Goal: Task Accomplishment & Management: Manage account settings

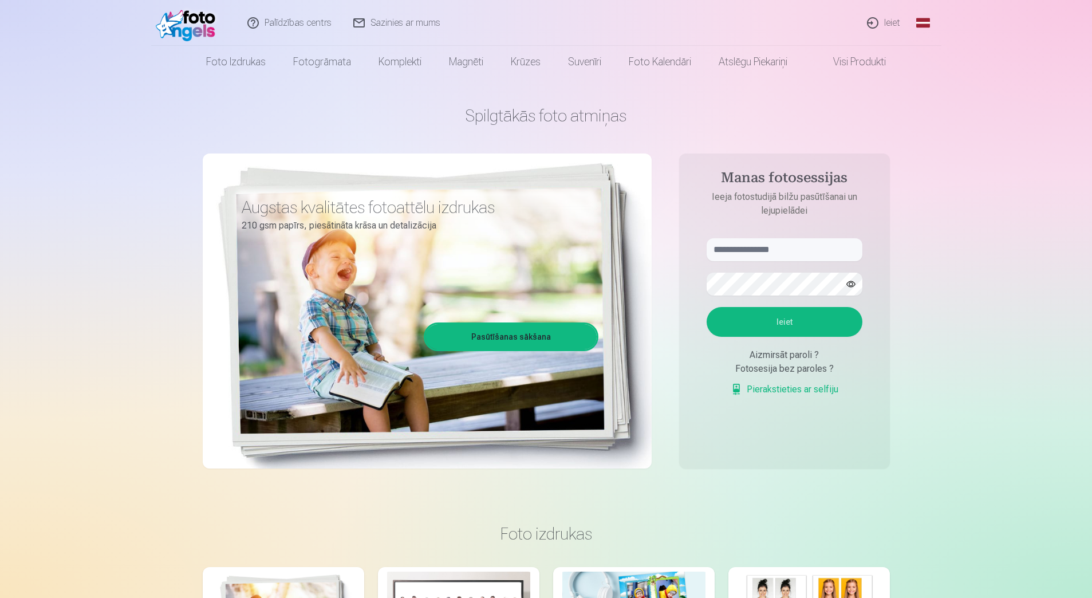
click at [892, 25] on link "Ieiet" at bounding box center [883, 23] width 55 height 46
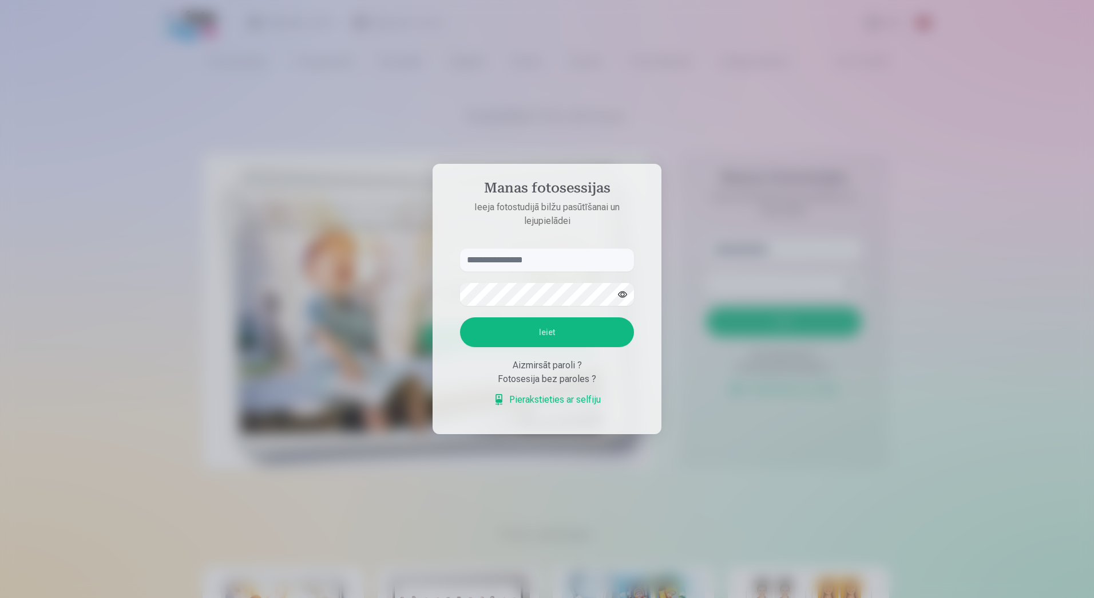
click at [507, 260] on input "text" at bounding box center [547, 259] width 174 height 23
type input "**********"
click at [460, 317] on button "Ieiet" at bounding box center [547, 332] width 174 height 30
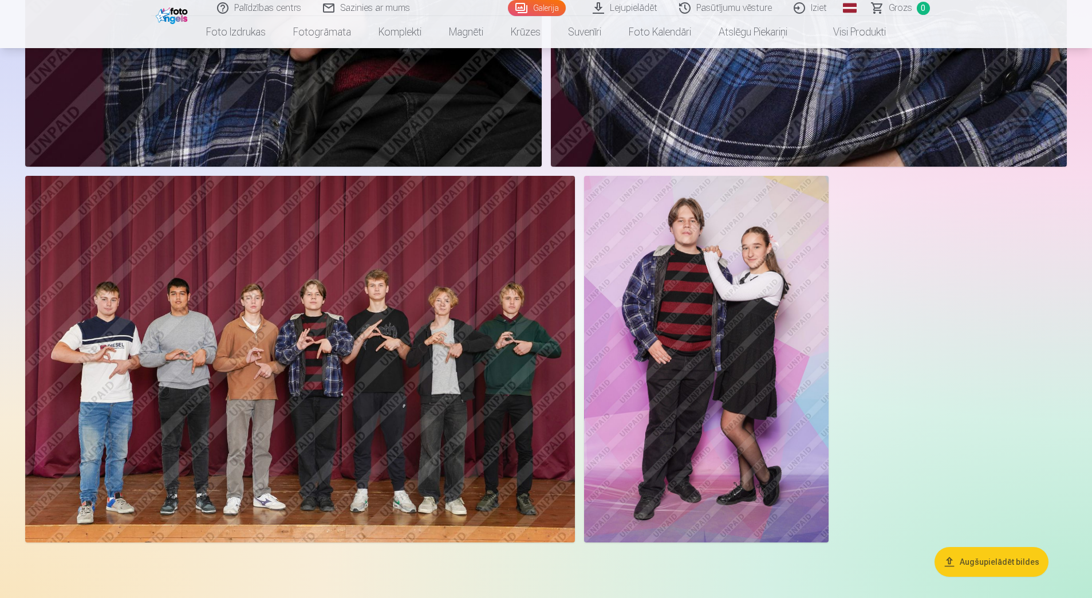
scroll to position [4751, 0]
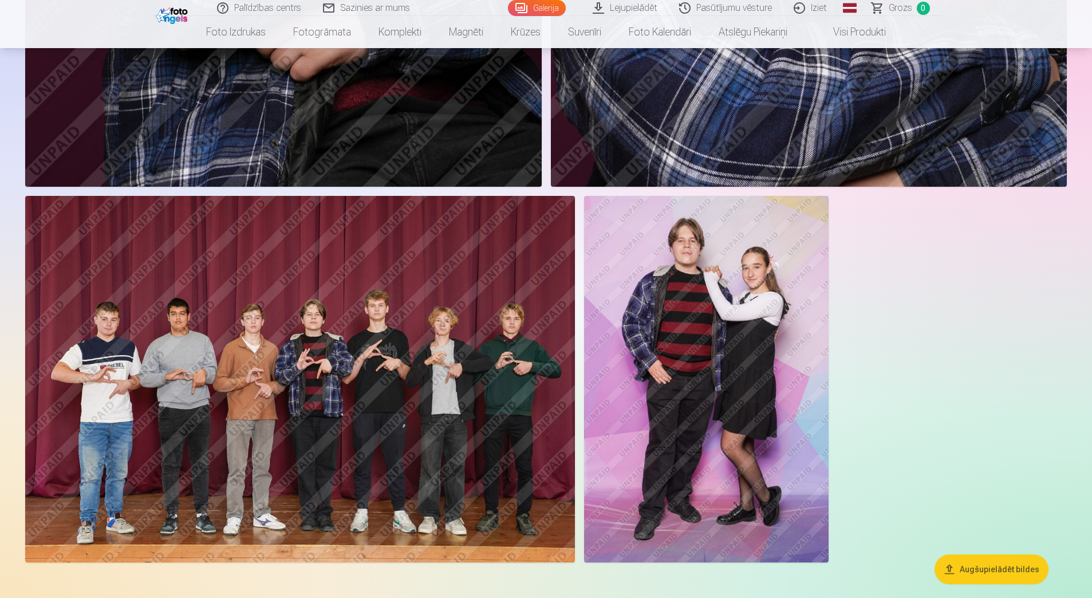
click at [982, 567] on button "Augšupielādēt bildes" at bounding box center [991, 569] width 114 height 30
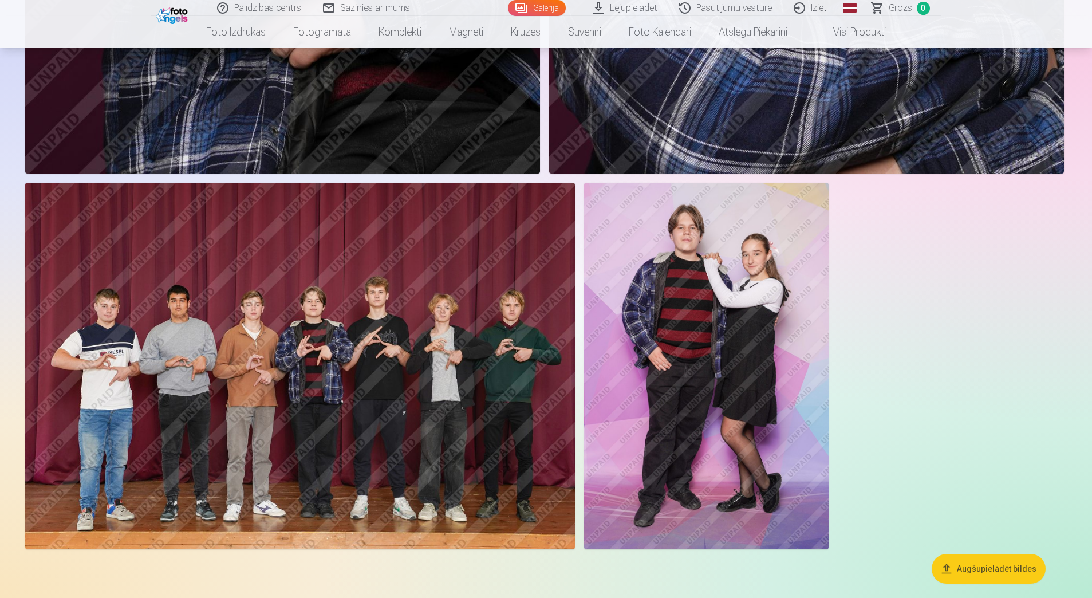
scroll to position [4763, 0]
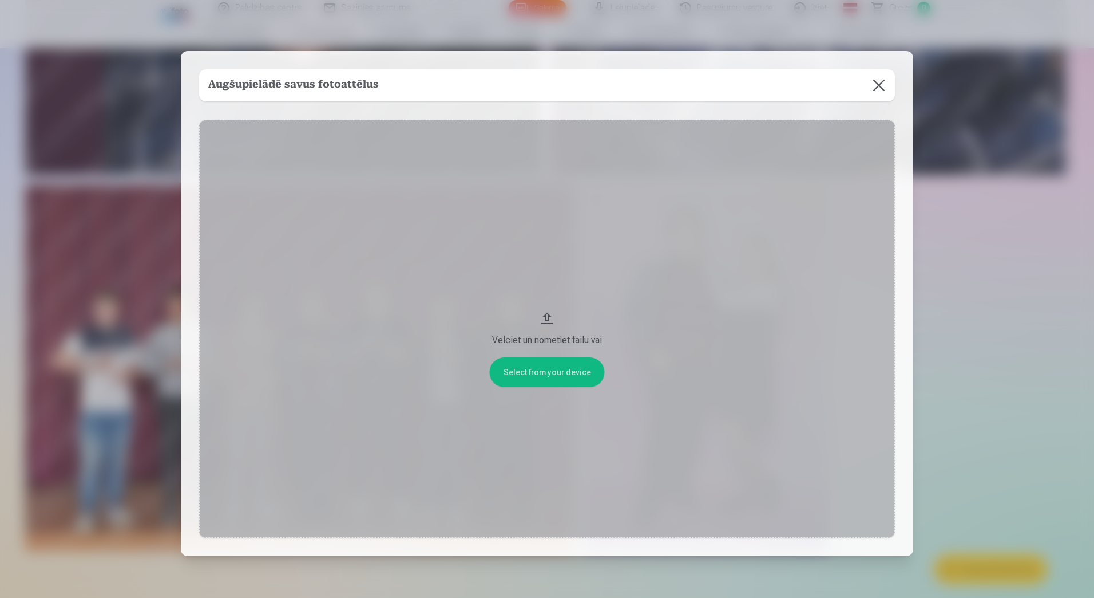
click at [884, 79] on button at bounding box center [879, 85] width 32 height 32
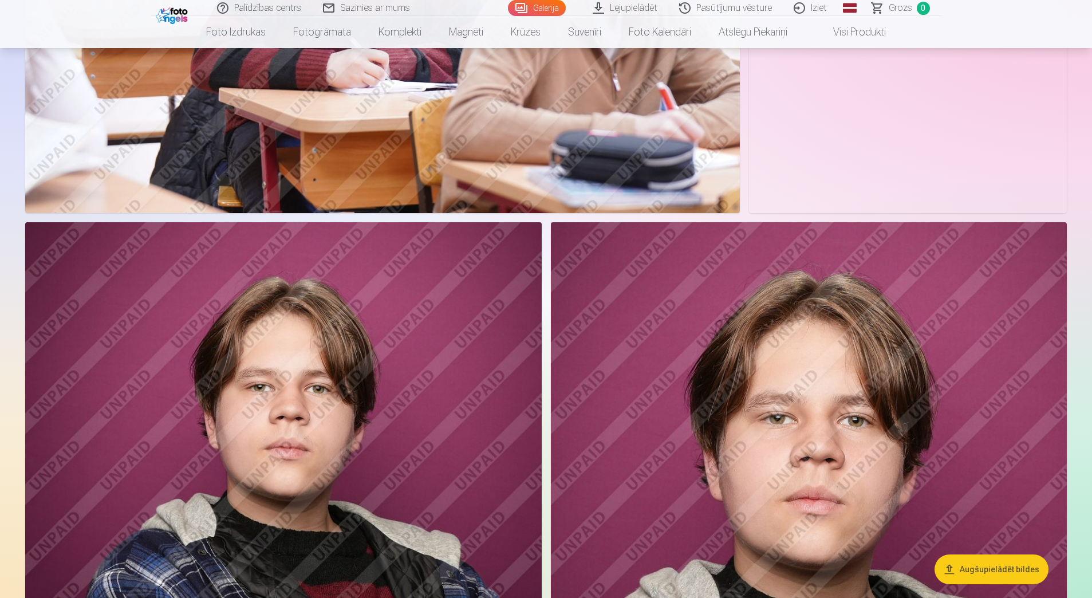
scroll to position [4064, 0]
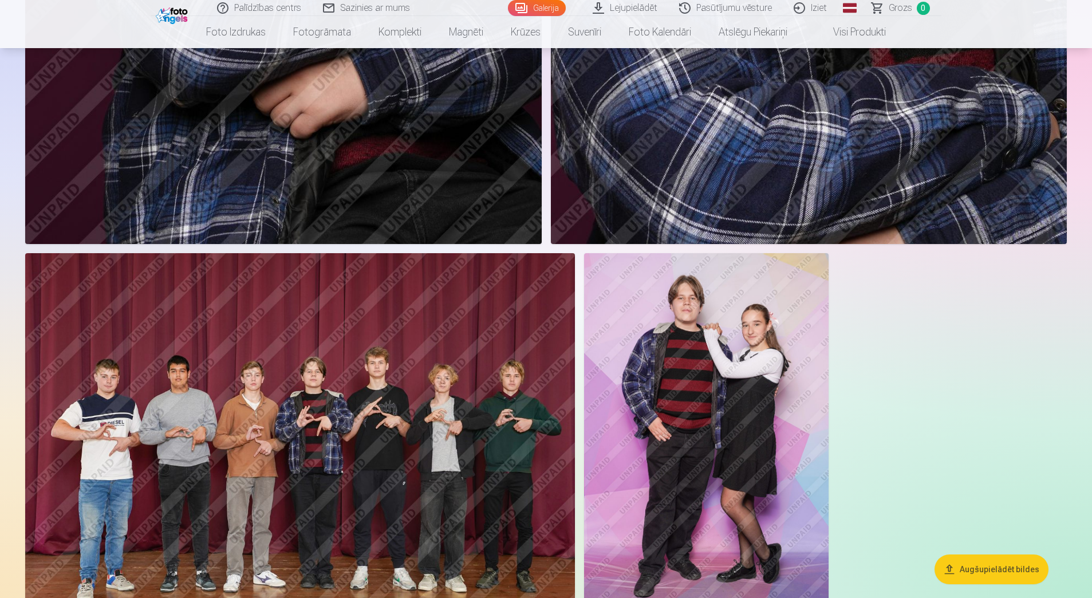
click at [750, 302] on img at bounding box center [706, 436] width 244 height 366
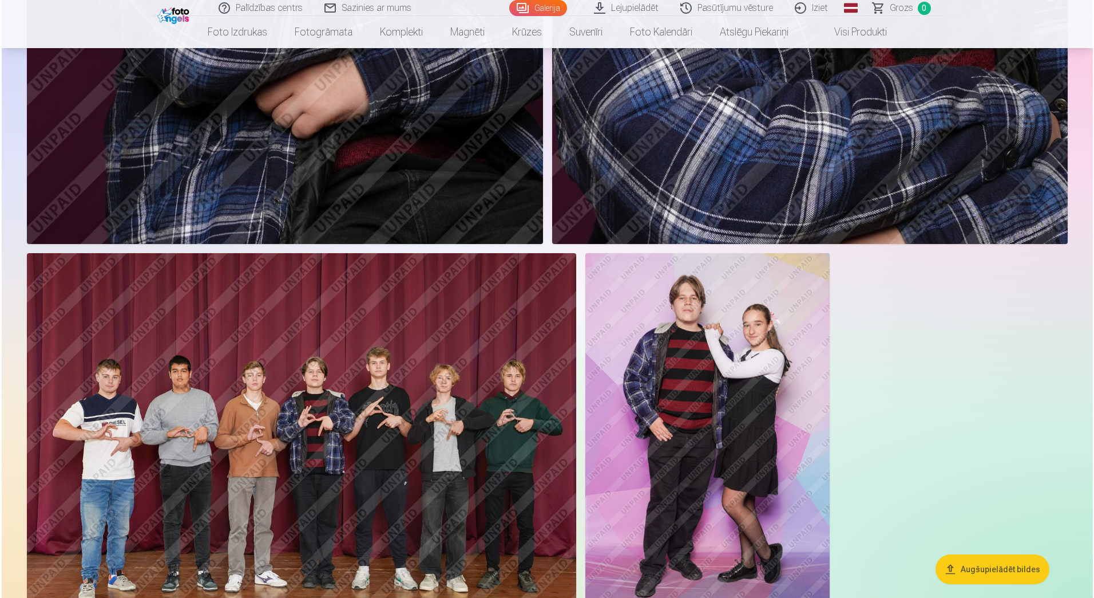
scroll to position [4705, 0]
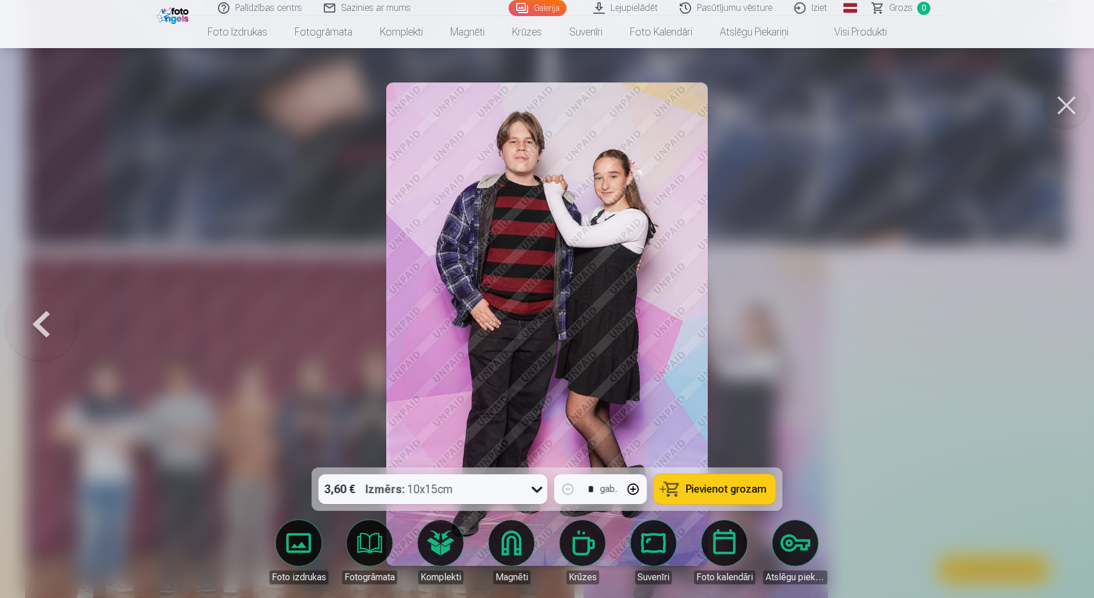
click at [924, 174] on div at bounding box center [547, 299] width 1094 height 598
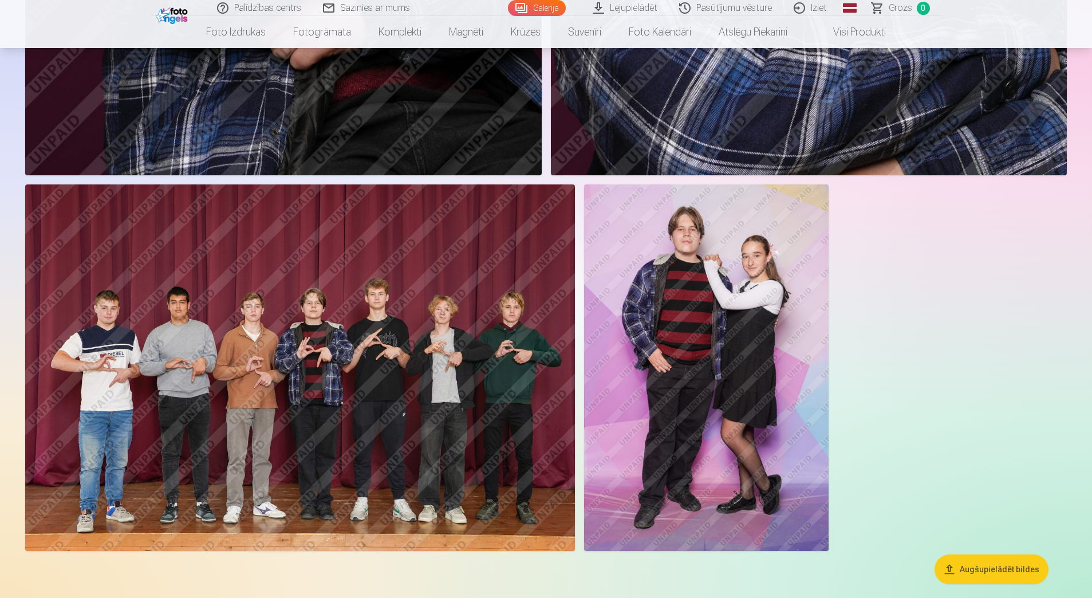
scroll to position [4866, 0]
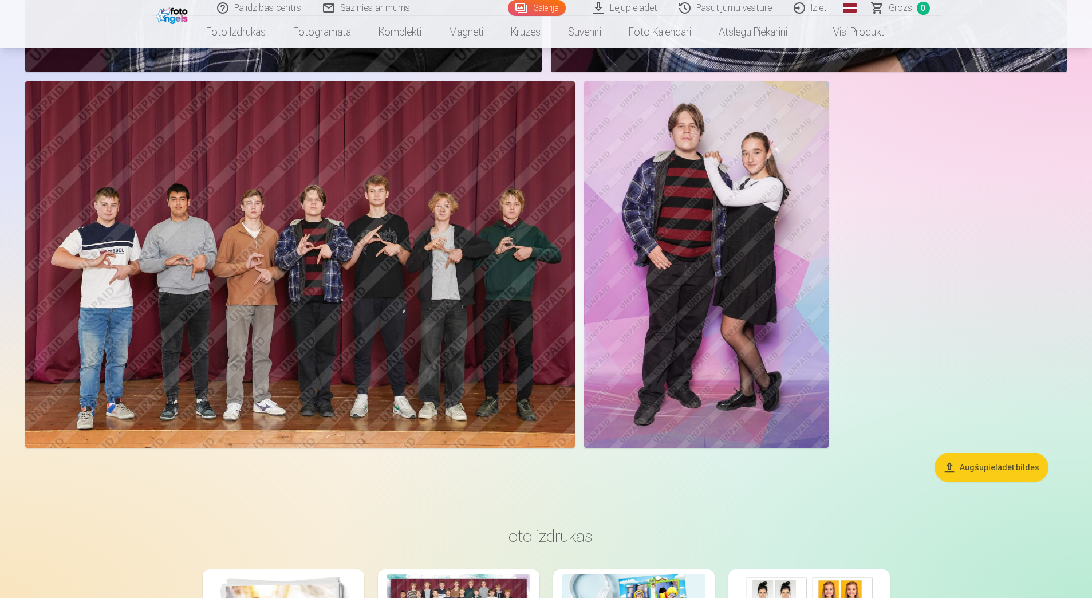
click at [363, 254] on img at bounding box center [300, 264] width 550 height 366
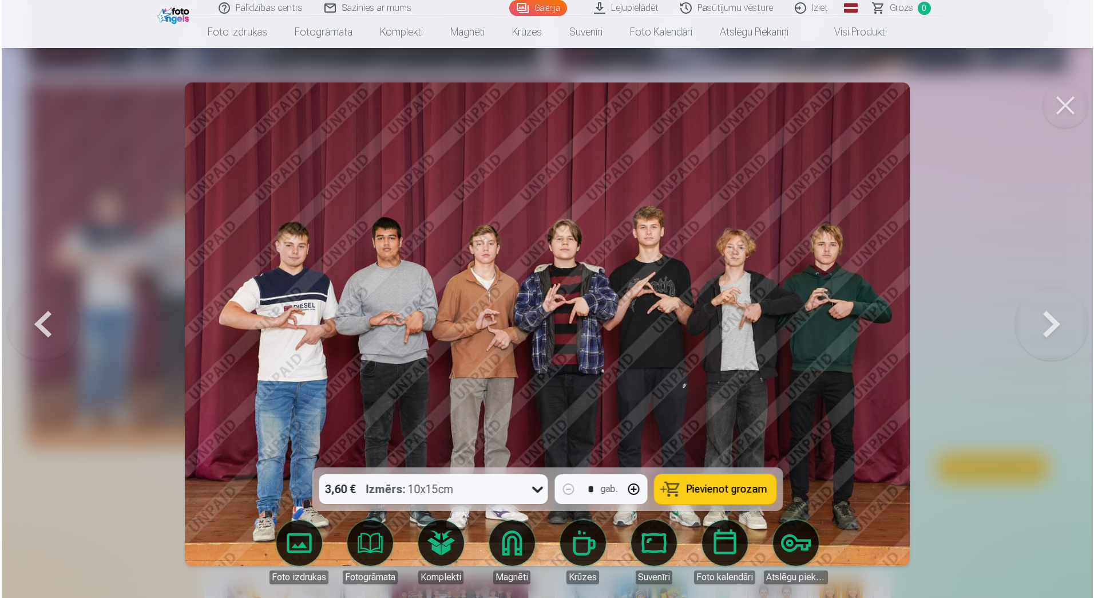
scroll to position [4877, 0]
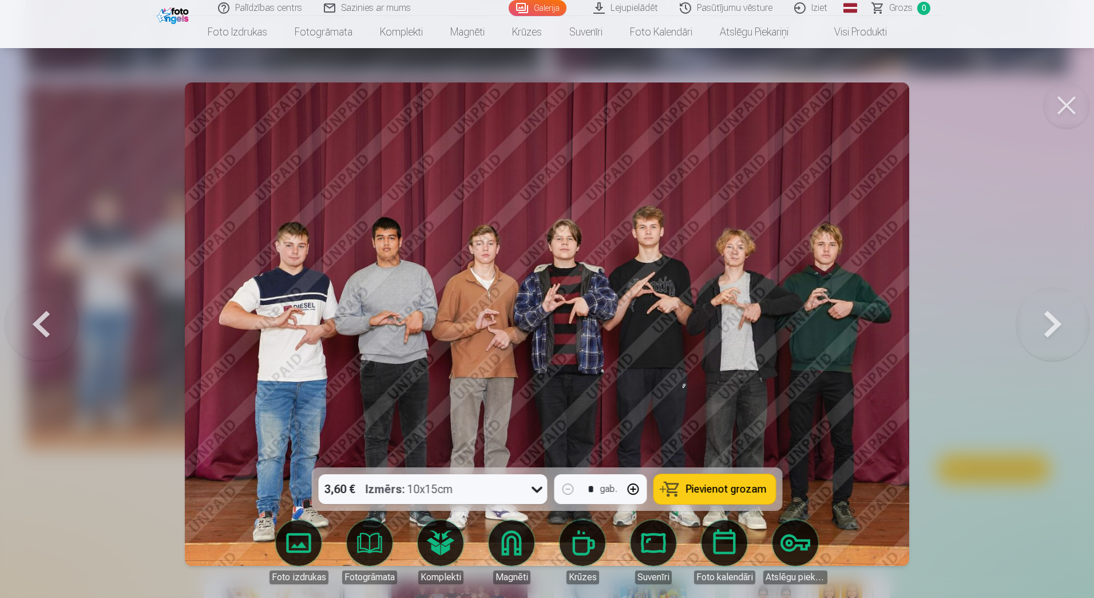
click at [1074, 93] on button at bounding box center [1067, 105] width 46 height 46
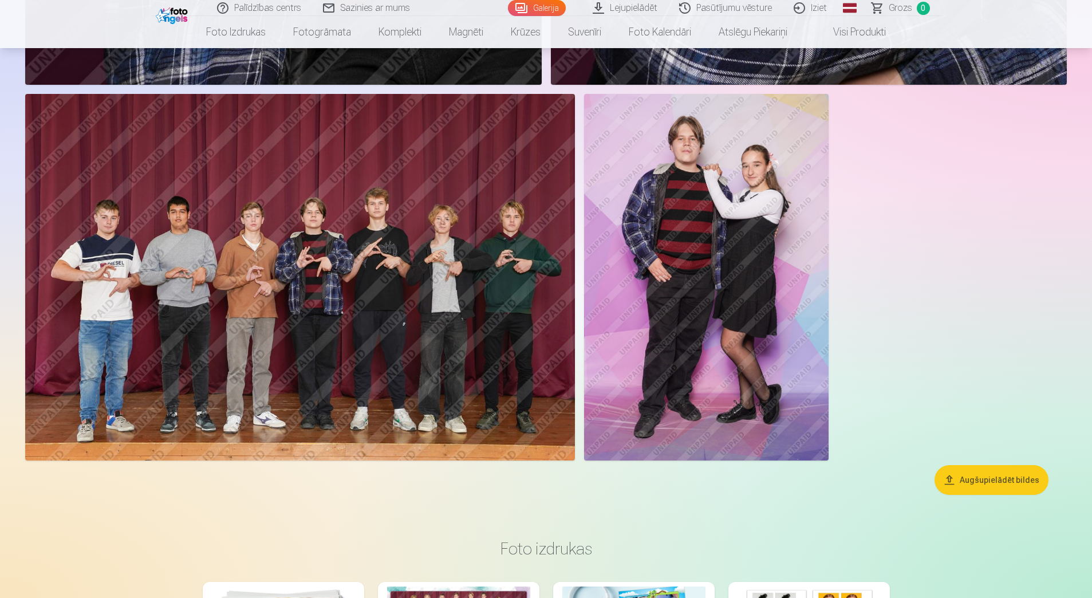
scroll to position [4751, 0]
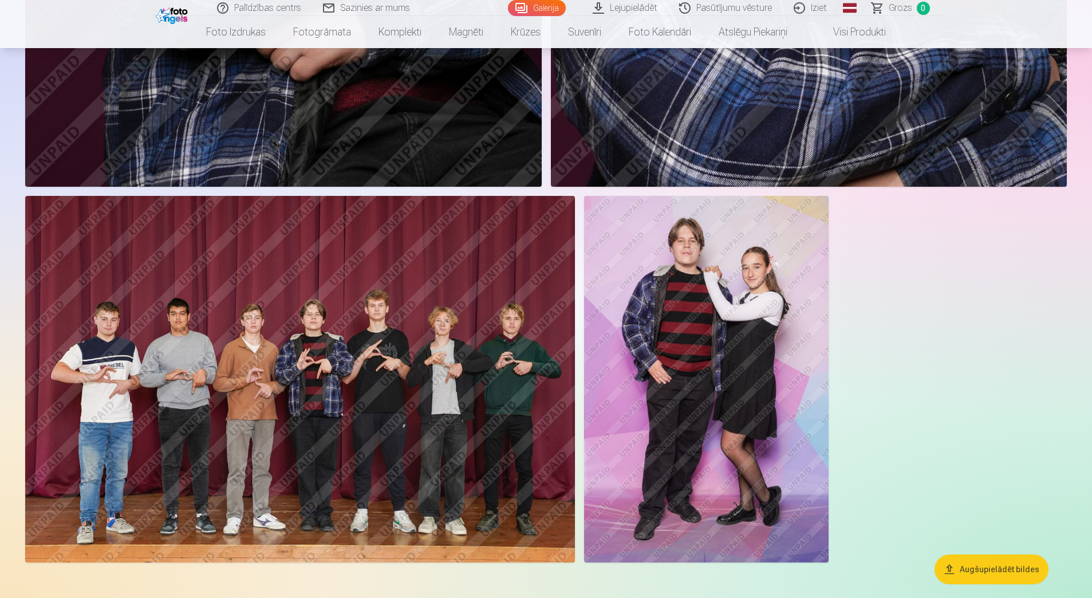
click at [348, 317] on img at bounding box center [300, 379] width 550 height 366
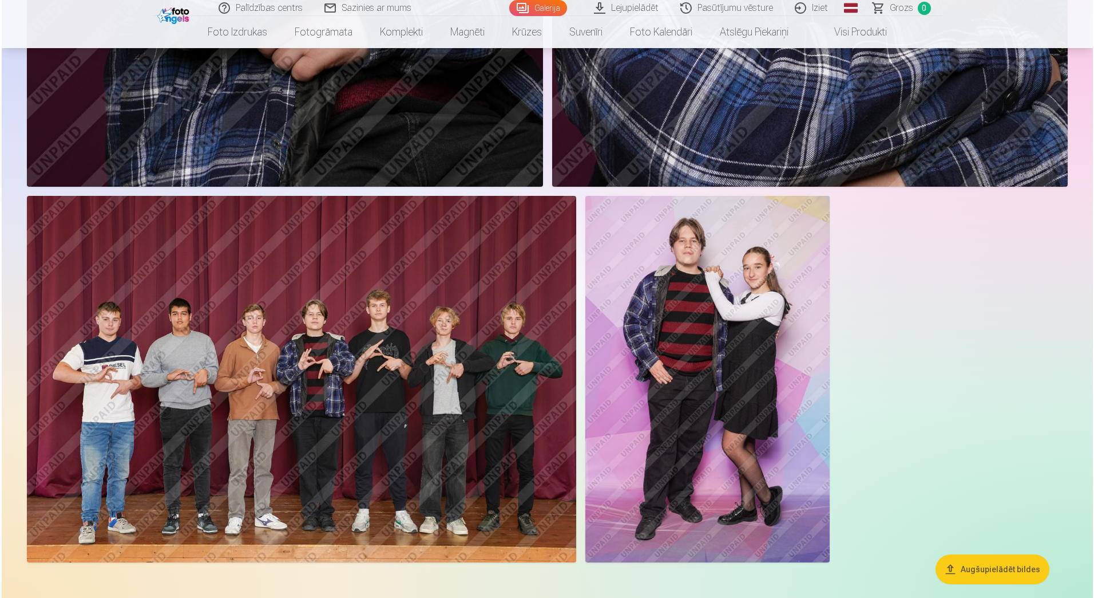
scroll to position [4763, 0]
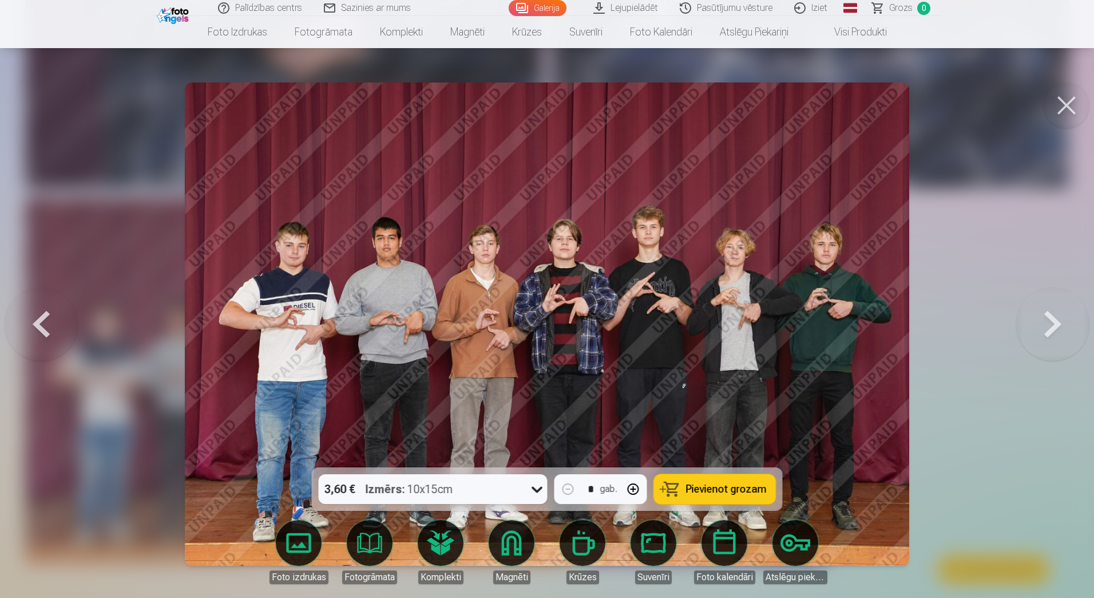
click at [940, 214] on div at bounding box center [547, 299] width 1094 height 598
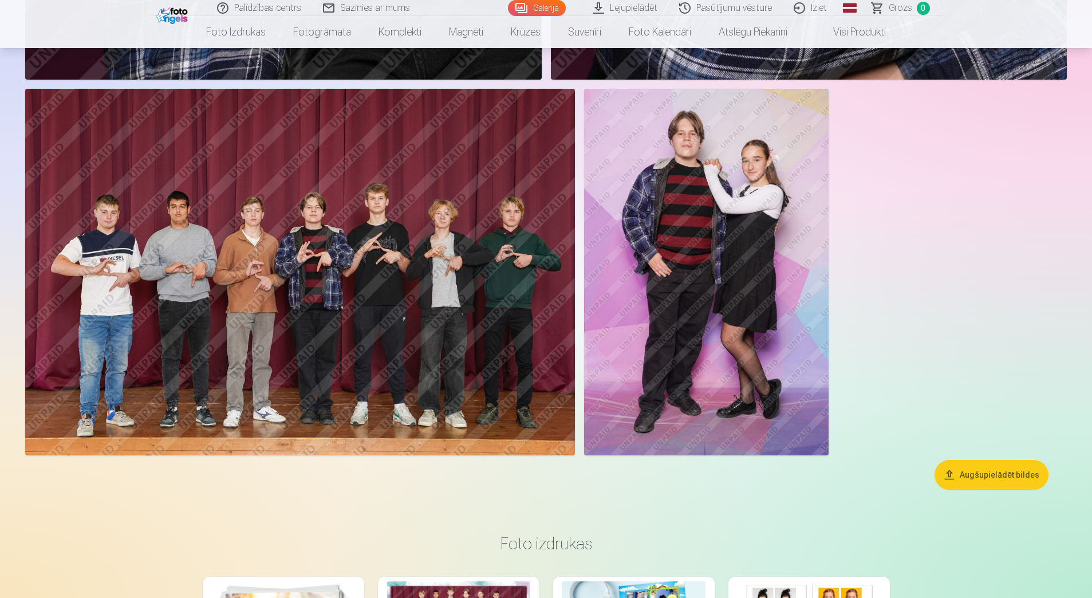
scroll to position [4694, 0]
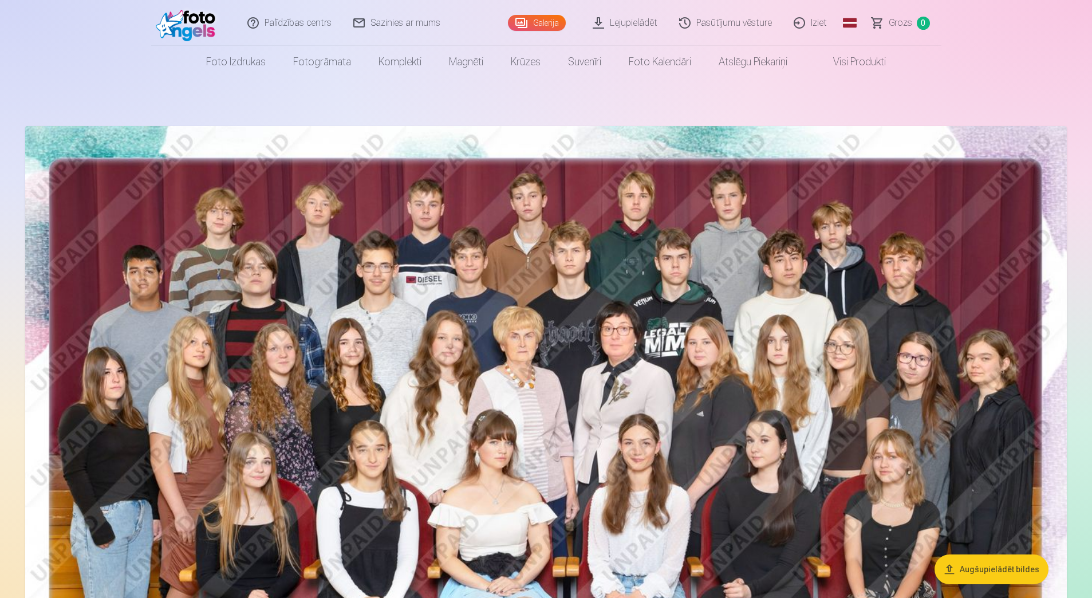
click at [819, 23] on link "Iziet" at bounding box center [810, 23] width 55 height 46
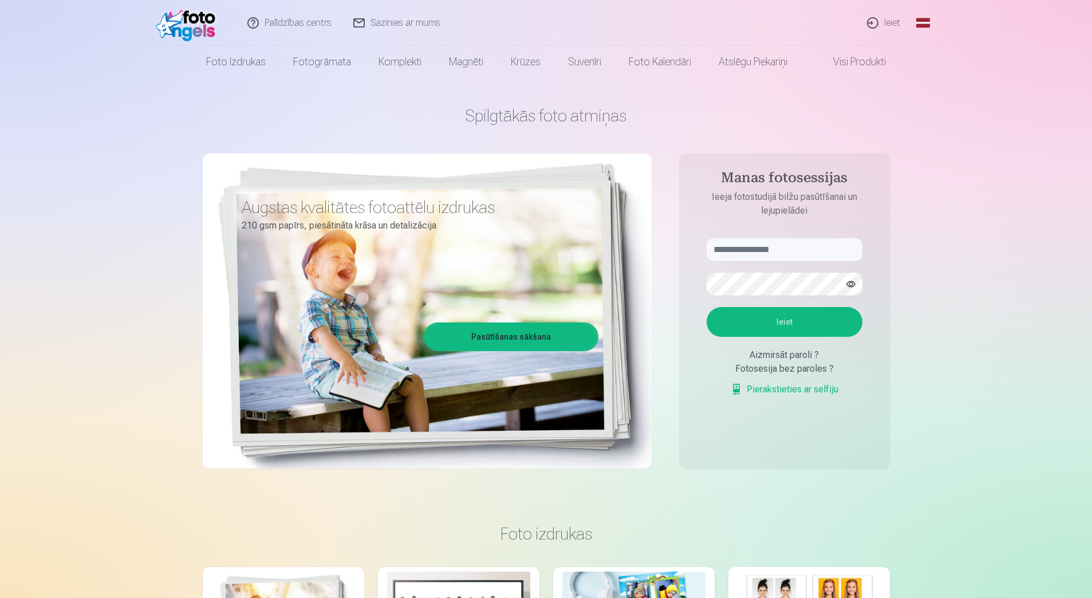
click at [896, 21] on link "Ieiet" at bounding box center [883, 23] width 55 height 46
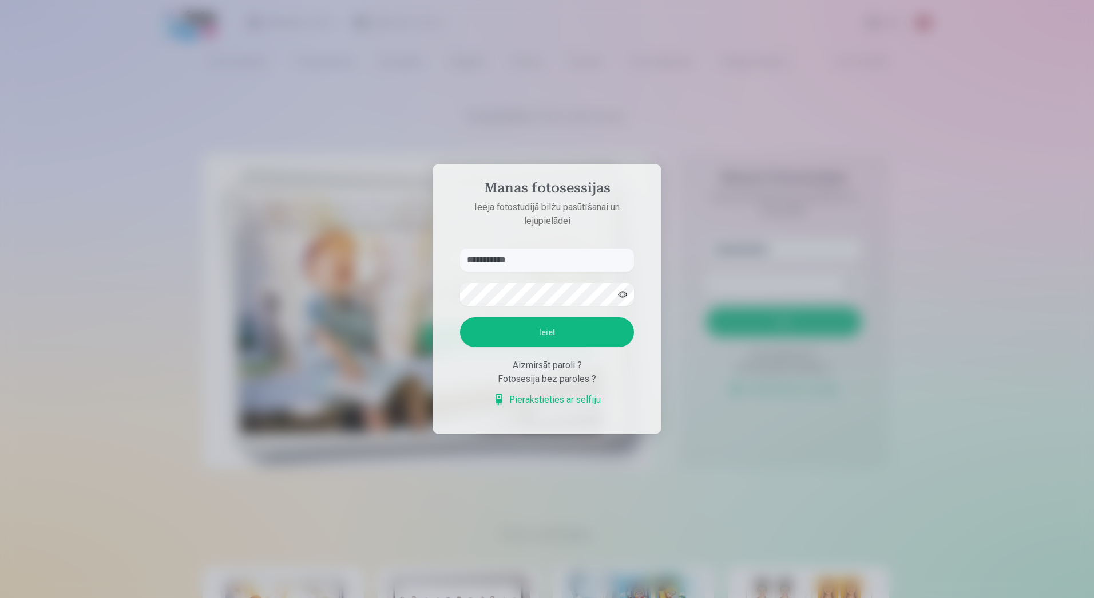
type input "**********"
click at [460, 317] on button "Ieiet" at bounding box center [547, 332] width 174 height 30
click at [563, 334] on button "Ieiet" at bounding box center [547, 332] width 174 height 30
click at [556, 347] on button "Ieiet" at bounding box center [547, 332] width 174 height 30
click at [623, 283] on button "button" at bounding box center [623, 294] width 22 height 22
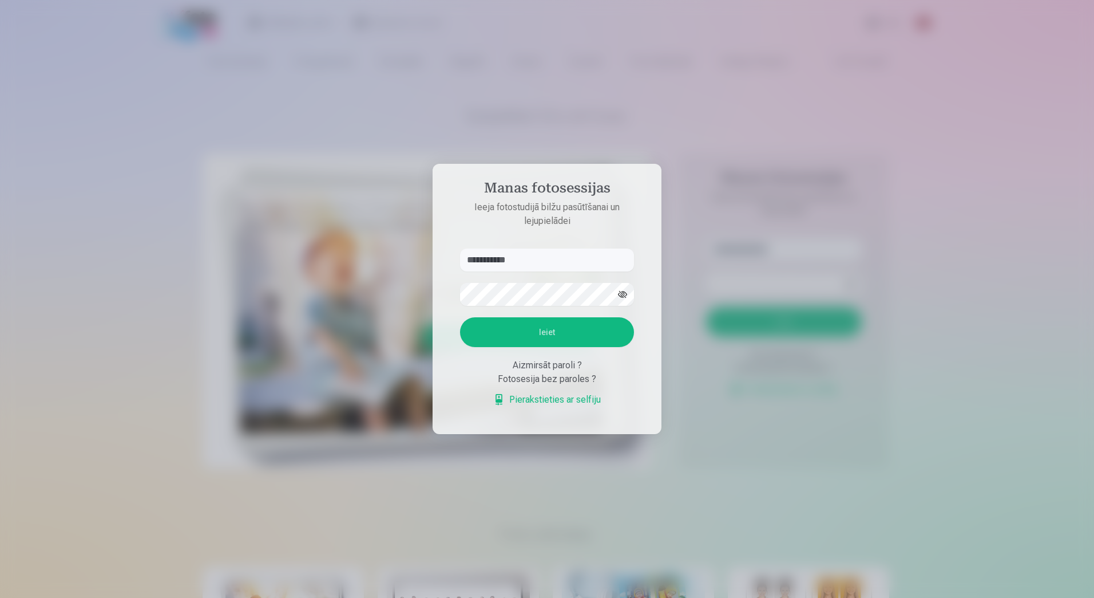
click at [556, 329] on button "Ieiet" at bounding box center [547, 332] width 174 height 30
drag, startPoint x: 563, startPoint y: 323, endPoint x: 556, endPoint y: 315, distance: 9.7
click at [0, 0] on p "Kaut kas ir noticis nepareizi. Mēģiniet vēlreiz." at bounding box center [0, 0] width 0 height 0
drag, startPoint x: 544, startPoint y: 252, endPoint x: 549, endPoint y: 234, distance: 18.9
click at [544, 251] on form "**********" at bounding box center [547, 332] width 197 height 169
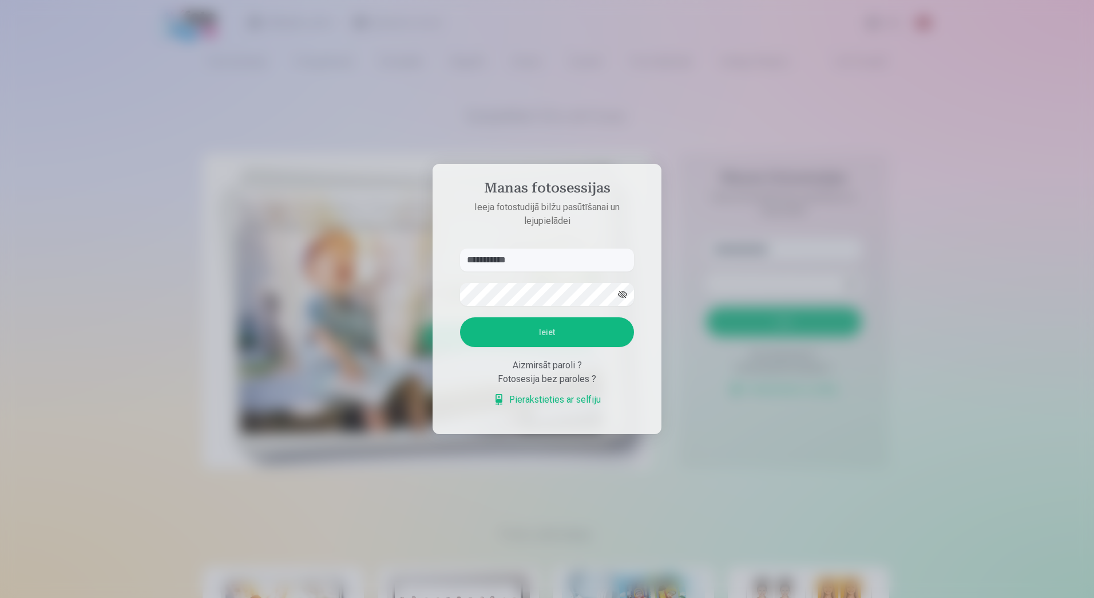
click at [552, 224] on aside "**********" at bounding box center [547, 299] width 229 height 270
click at [513, 80] on div at bounding box center [547, 299] width 1094 height 598
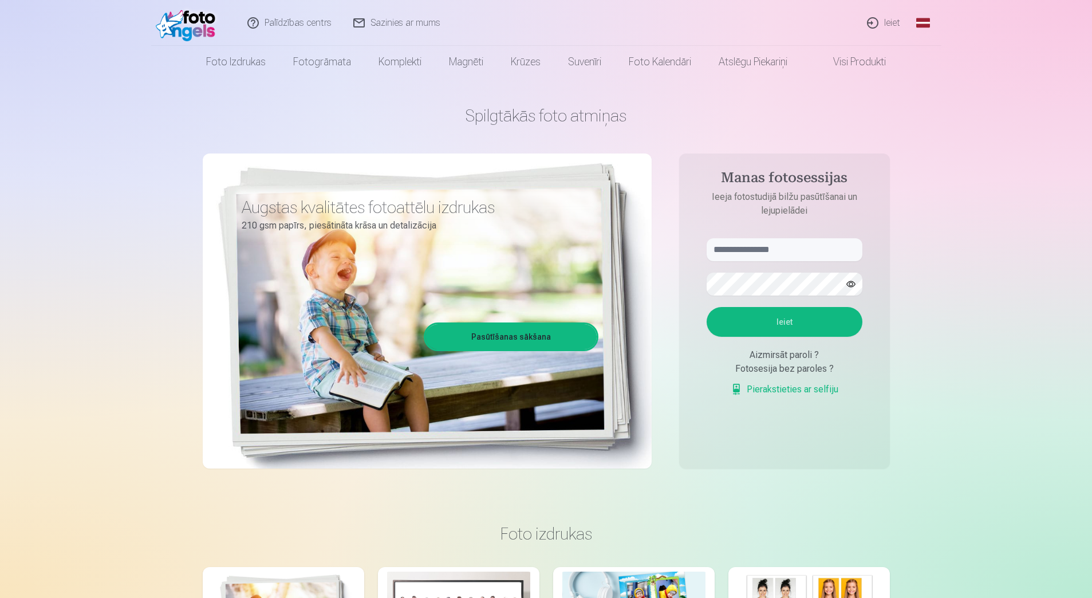
click at [885, 23] on link "Ieiet" at bounding box center [883, 23] width 55 height 46
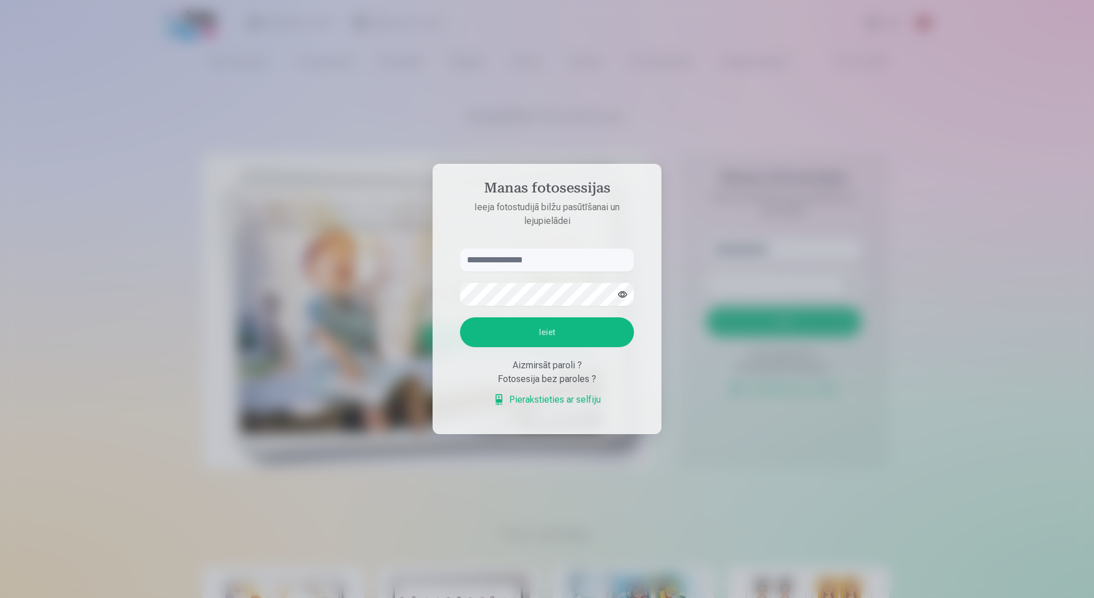
click at [478, 258] on input "text" at bounding box center [547, 259] width 174 height 23
type input "**********"
click at [460, 317] on button "Ieiet" at bounding box center [547, 332] width 174 height 30
